Goal: Information Seeking & Learning: Learn about a topic

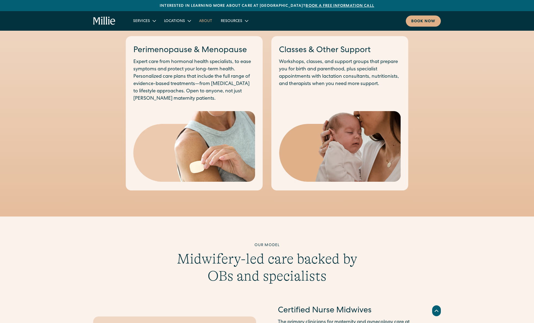
click at [204, 21] on link "About" at bounding box center [206, 20] width 22 height 9
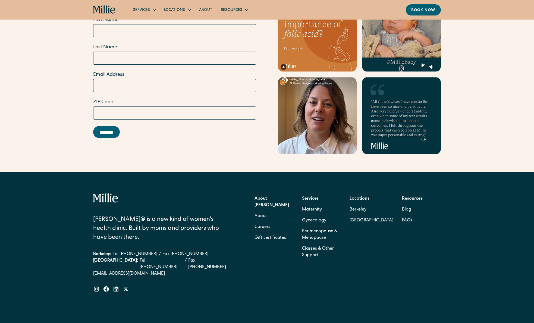
scroll to position [1654, 0]
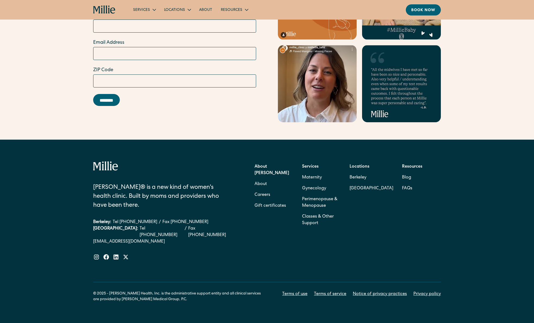
click at [253, 180] on div "Millie® is a new kind of women's health clinic. Built by moms and providers who…" at bounding box center [266, 210] width 347 height 99
click at [256, 189] on link "Careers" at bounding box center [262, 194] width 16 height 11
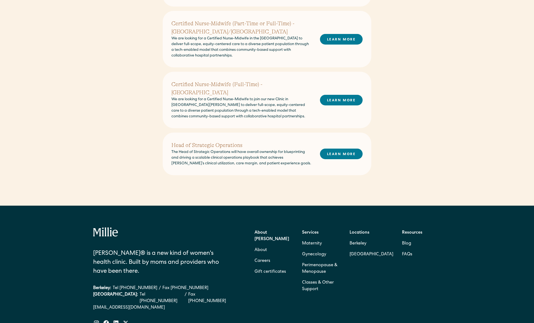
scroll to position [244, 0]
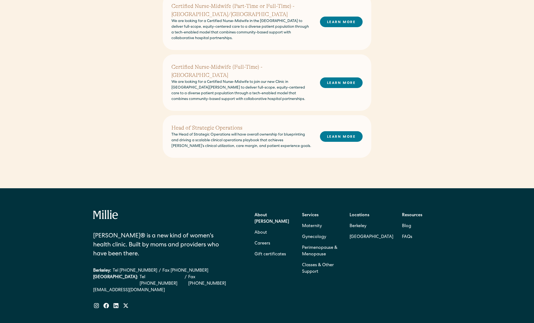
click at [218, 124] on h2 "Head of Strategic Operations" at bounding box center [241, 128] width 140 height 8
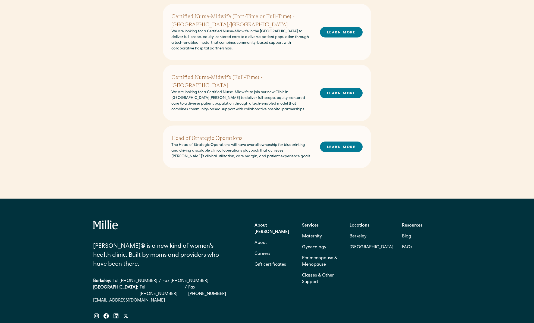
scroll to position [204, 0]
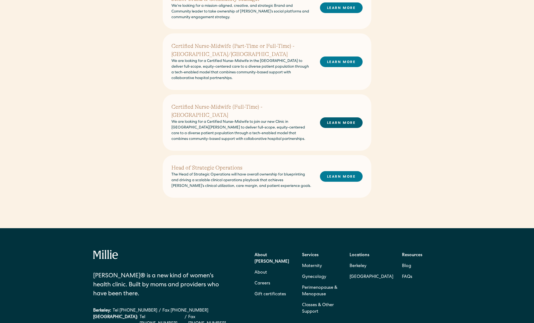
click at [329, 117] on link "LEARN MORE" at bounding box center [341, 122] width 43 height 11
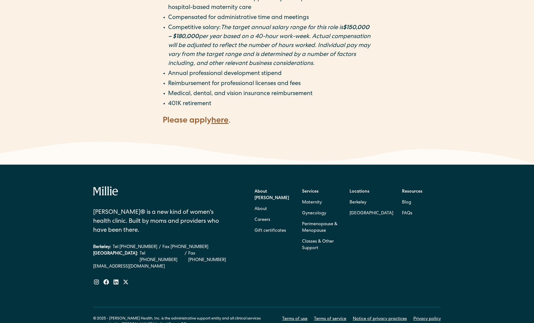
scroll to position [937, 0]
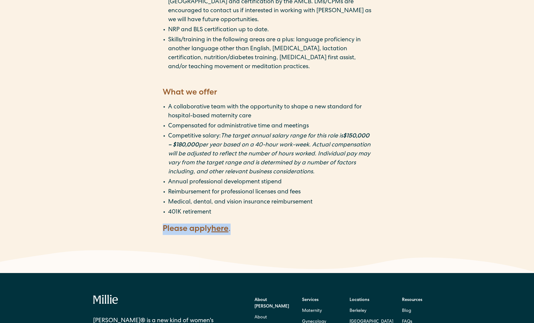
drag, startPoint x: 234, startPoint y: 199, endPoint x: 149, endPoint y: 198, distance: 85.8
copy h4 "Please apply here ."
